Goal: Check status: Check status

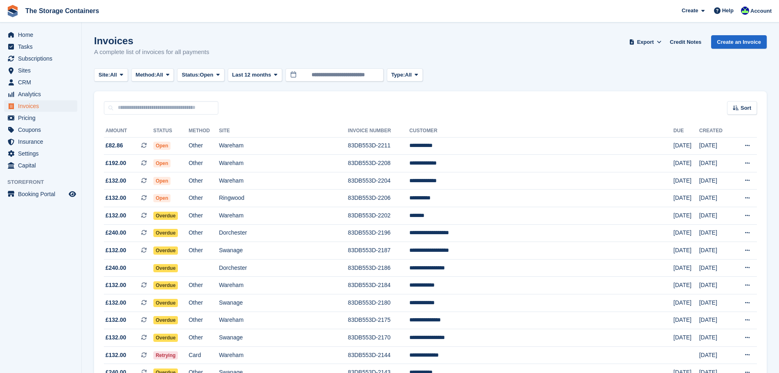
scroll to position [189, 0]
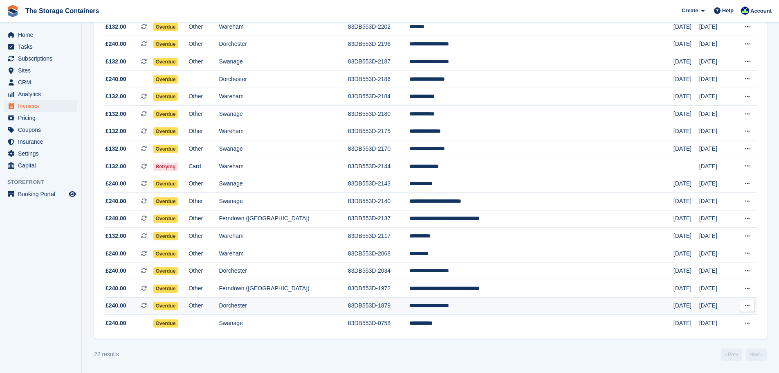
click at [280, 301] on td "Dorchester" at bounding box center [283, 306] width 129 height 18
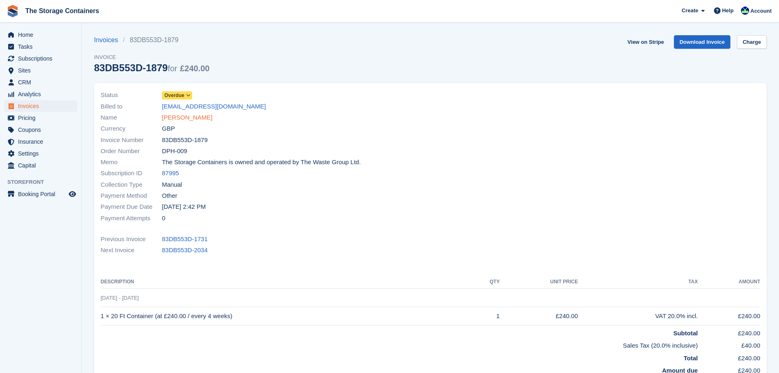
click at [196, 118] on link "Christopher Tarrant" at bounding box center [187, 117] width 50 height 9
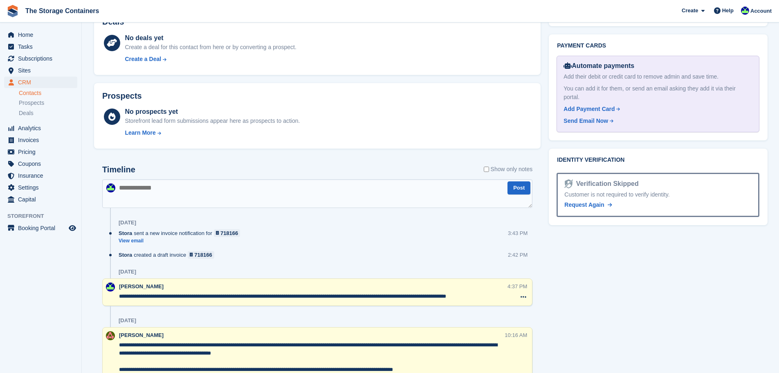
scroll to position [368, 0]
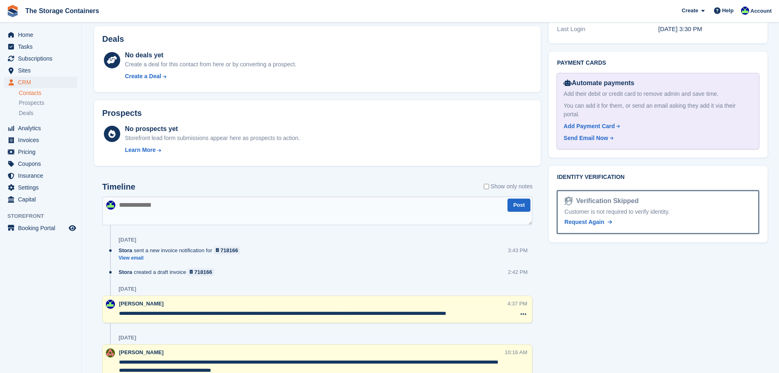
click at [194, 204] on textarea at bounding box center [317, 210] width 430 height 29
type textarea "**********"
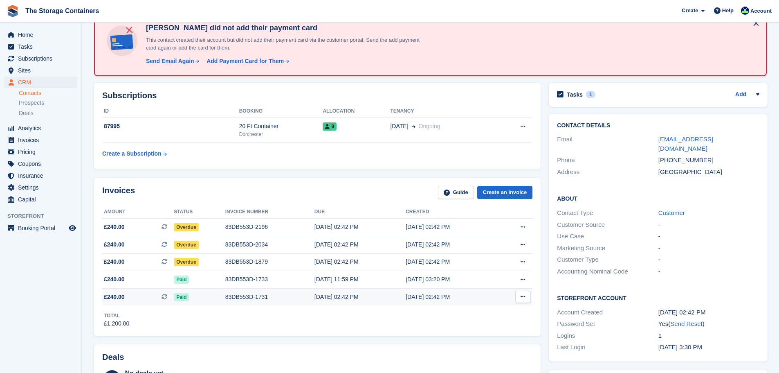
scroll to position [41, 0]
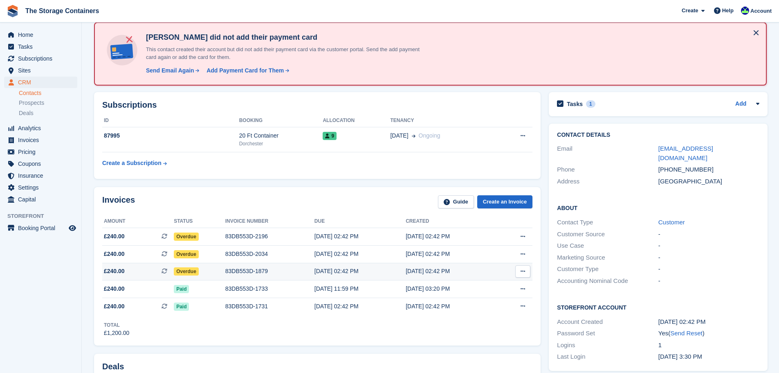
click at [267, 268] on div "83DB553D-1879" at bounding box center [269, 271] width 89 height 9
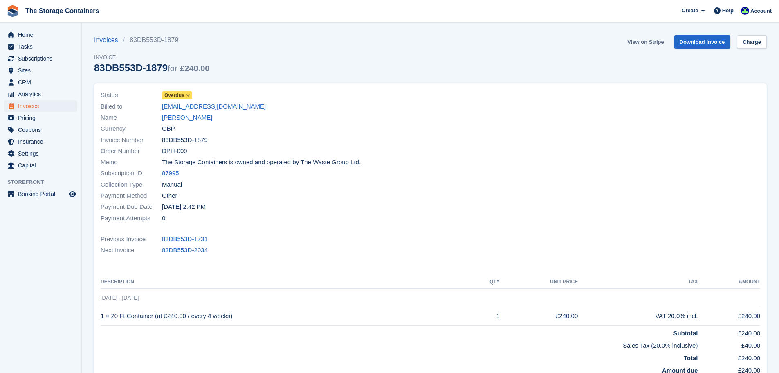
click at [642, 45] on link "View on Stripe" at bounding box center [645, 42] width 43 height 14
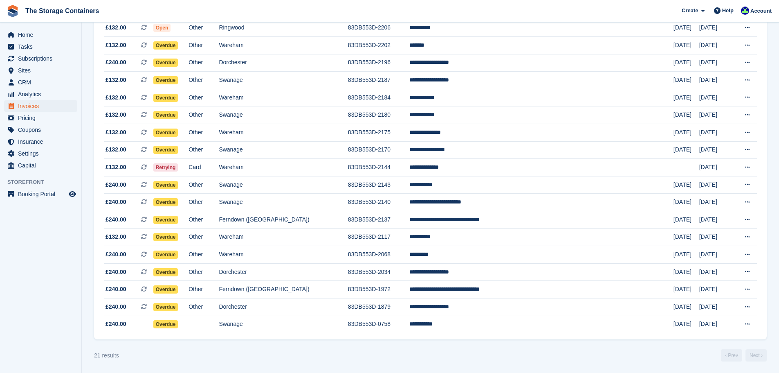
scroll to position [171, 0]
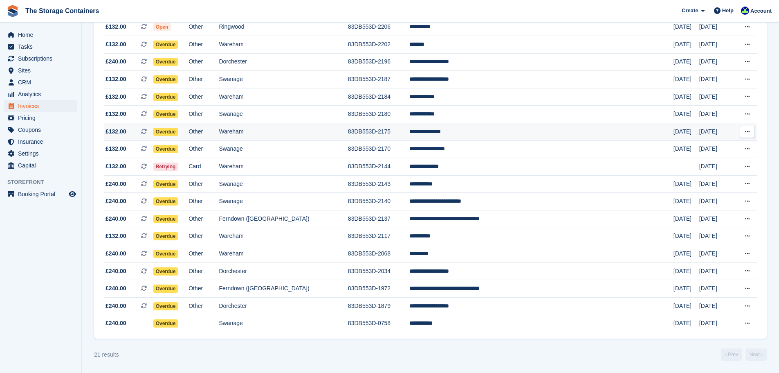
click at [284, 136] on td "Wareham" at bounding box center [283, 132] width 129 height 18
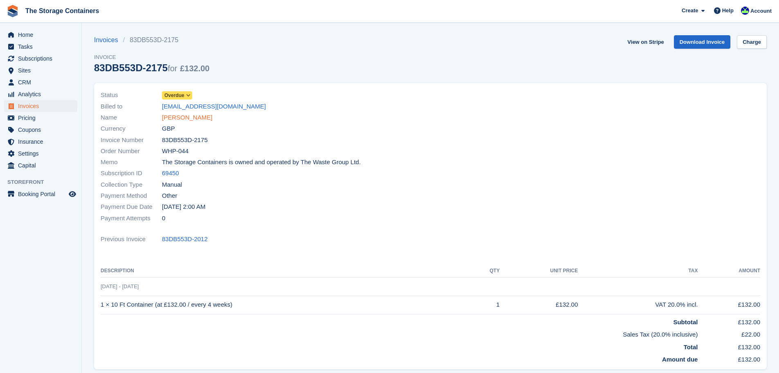
click at [190, 122] on link "Josie Allender" at bounding box center [187, 117] width 50 height 9
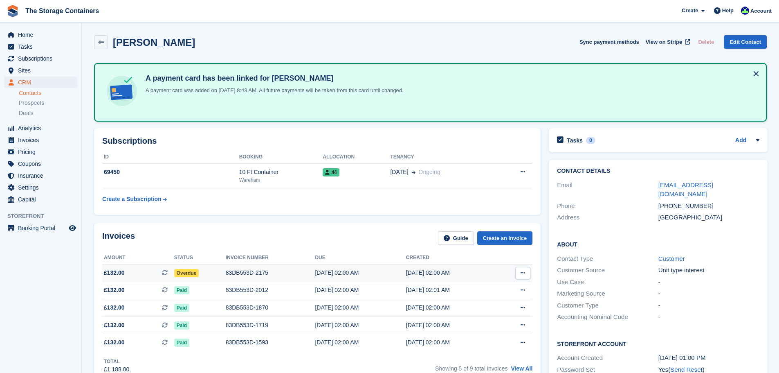
click at [344, 275] on div "19 Aug, 02:00 AM" at bounding box center [360, 272] width 91 height 9
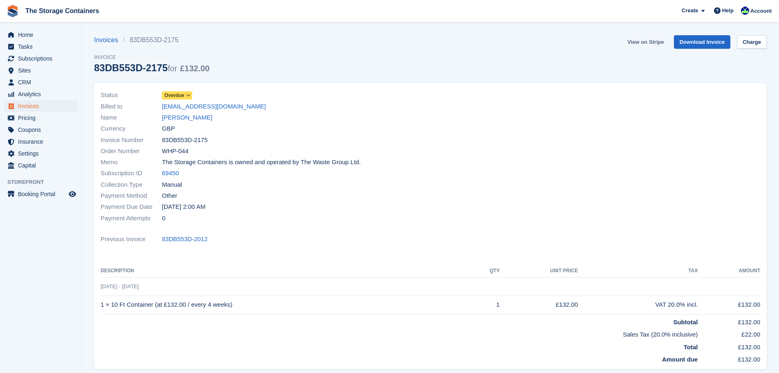
click at [640, 45] on link "View on Stripe" at bounding box center [645, 42] width 43 height 14
click at [196, 120] on link "Josie Allender" at bounding box center [187, 117] width 50 height 9
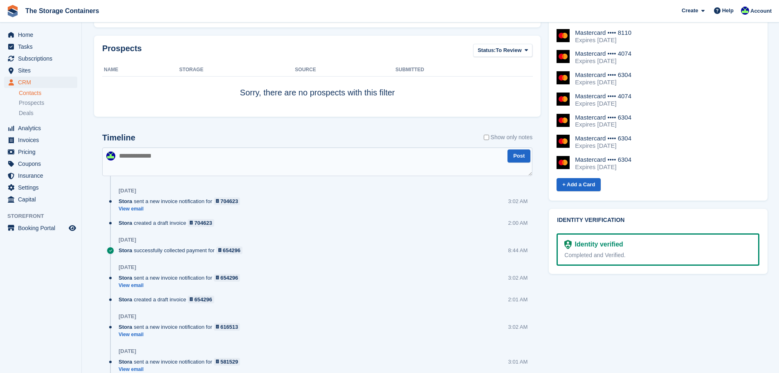
scroll to position [450, 0]
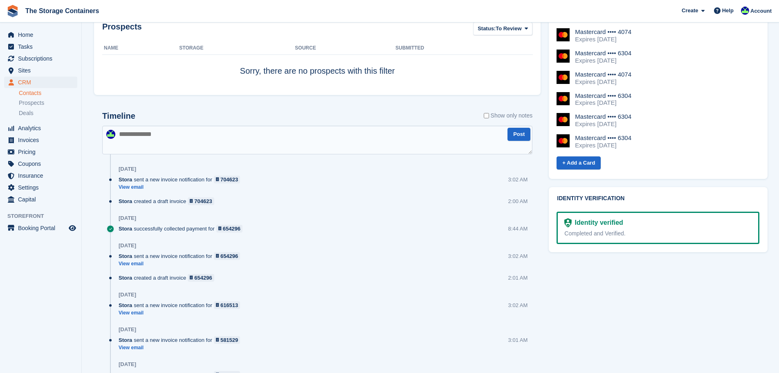
click at [212, 131] on textarea at bounding box center [317, 140] width 430 height 29
type textarea "**********"
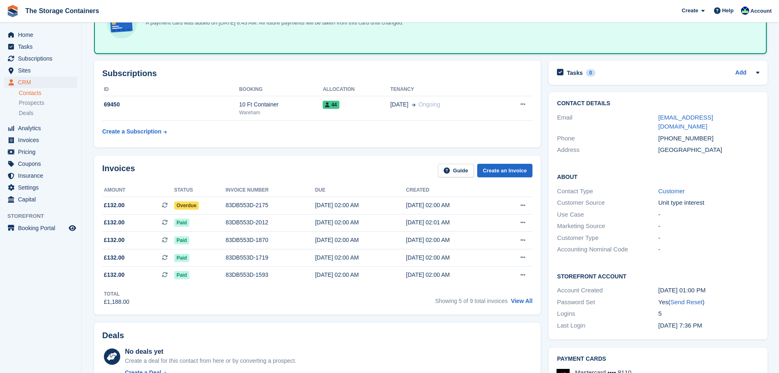
scroll to position [0, 0]
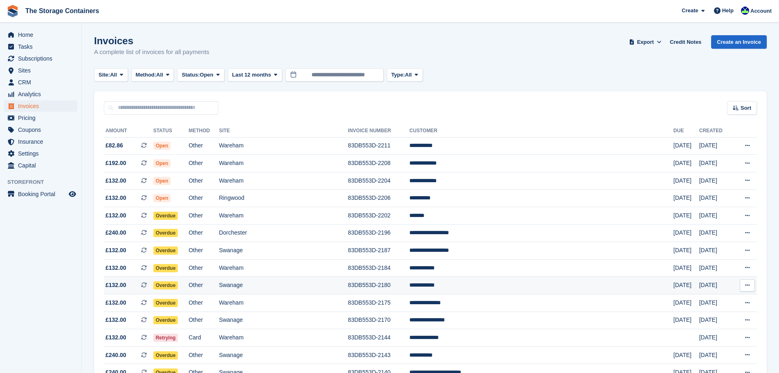
click at [382, 287] on td "83DB553D-2180" at bounding box center [378, 286] width 61 height 18
